Goal: Task Accomplishment & Management: Use online tool/utility

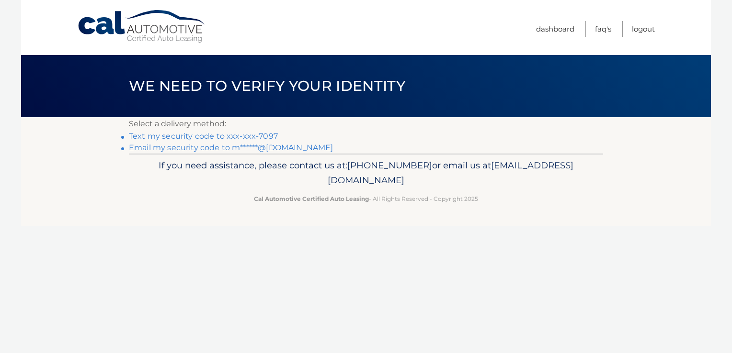
click at [219, 135] on link "Text my security code to xxx-xxx-7097" at bounding box center [203, 136] width 149 height 9
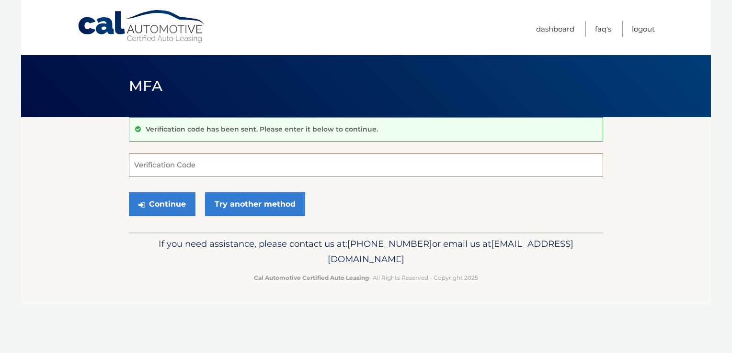
click at [218, 165] on input "Verification Code" at bounding box center [366, 165] width 474 height 24
type input "104377"
click at [159, 199] on button "Continue" at bounding box center [162, 204] width 67 height 24
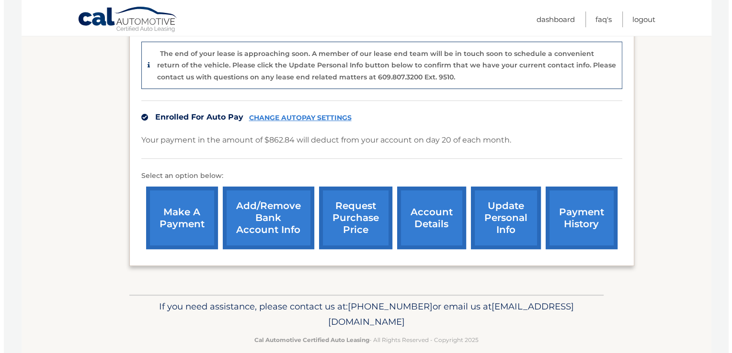
scroll to position [237, 0]
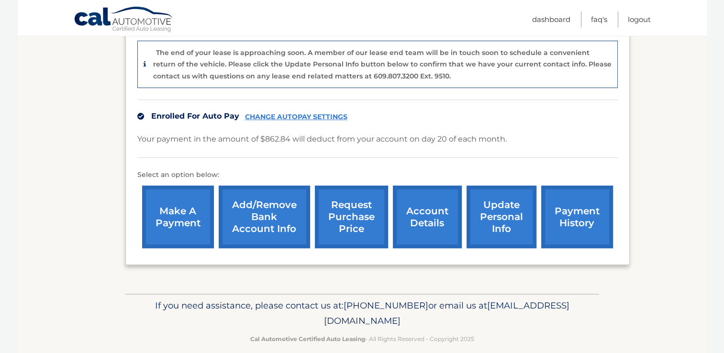
click at [348, 214] on link "request purchase price" at bounding box center [351, 217] width 73 height 63
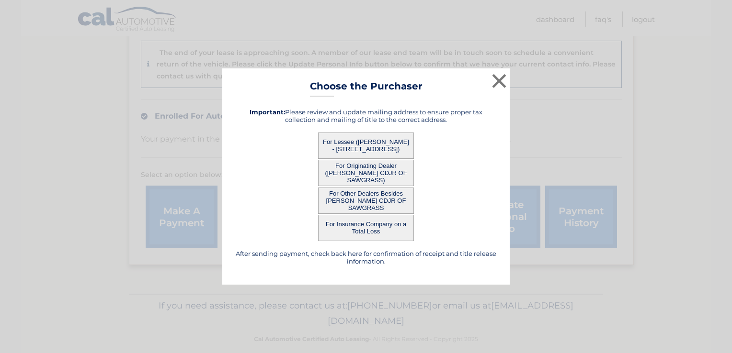
click at [387, 148] on button "For Lessee (JAMES NOFIL - 3516 Coco Lake Dr, , Coconut Creek, FL 33073)" at bounding box center [366, 146] width 96 height 26
click at [361, 145] on button "For Lessee (JAMES NOFIL - 3516 Coco Lake Dr, , Coconut Creek, FL 33073)" at bounding box center [366, 146] width 96 height 26
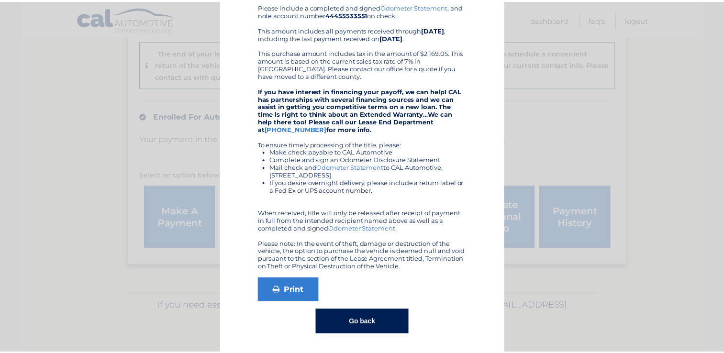
scroll to position [0, 0]
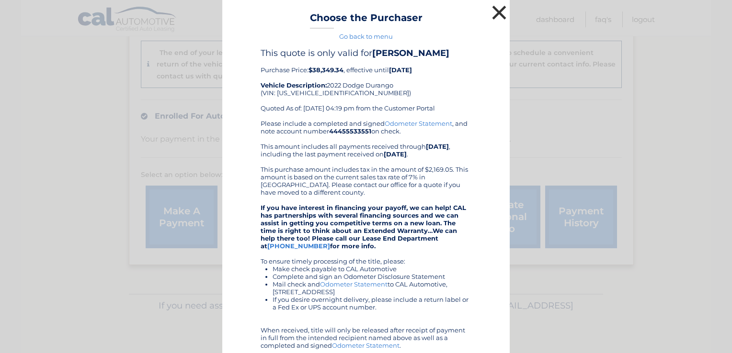
click at [500, 18] on button "×" at bounding box center [498, 12] width 19 height 19
